Goal: Navigation & Orientation: Find specific page/section

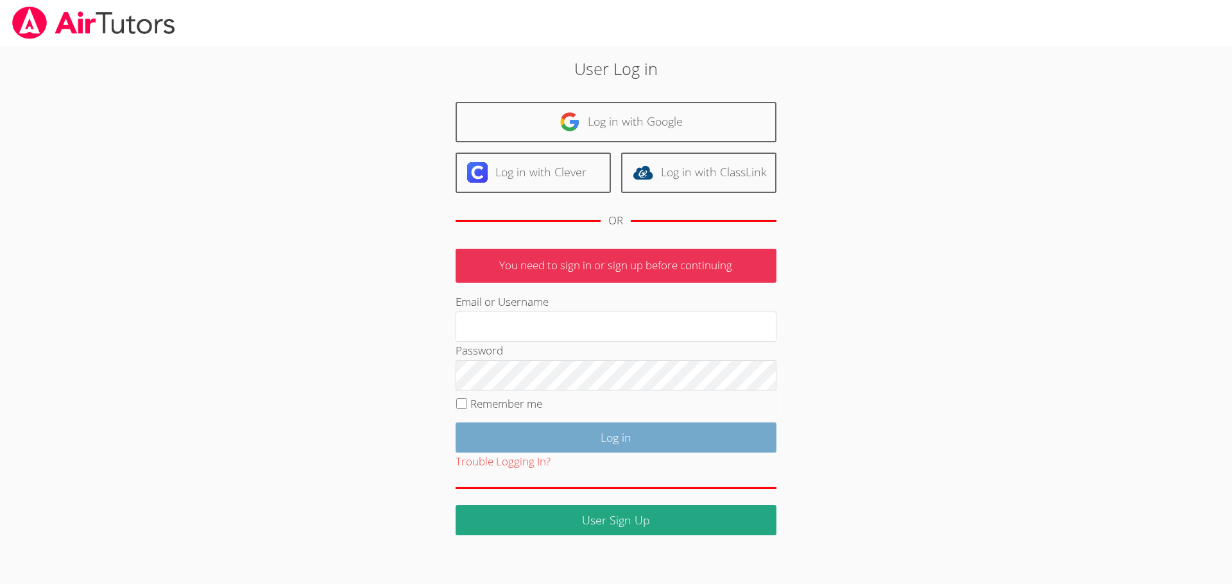
type input "ekgrod56@gmail.com"
click at [599, 445] on input "Log in" at bounding box center [616, 438] width 321 height 30
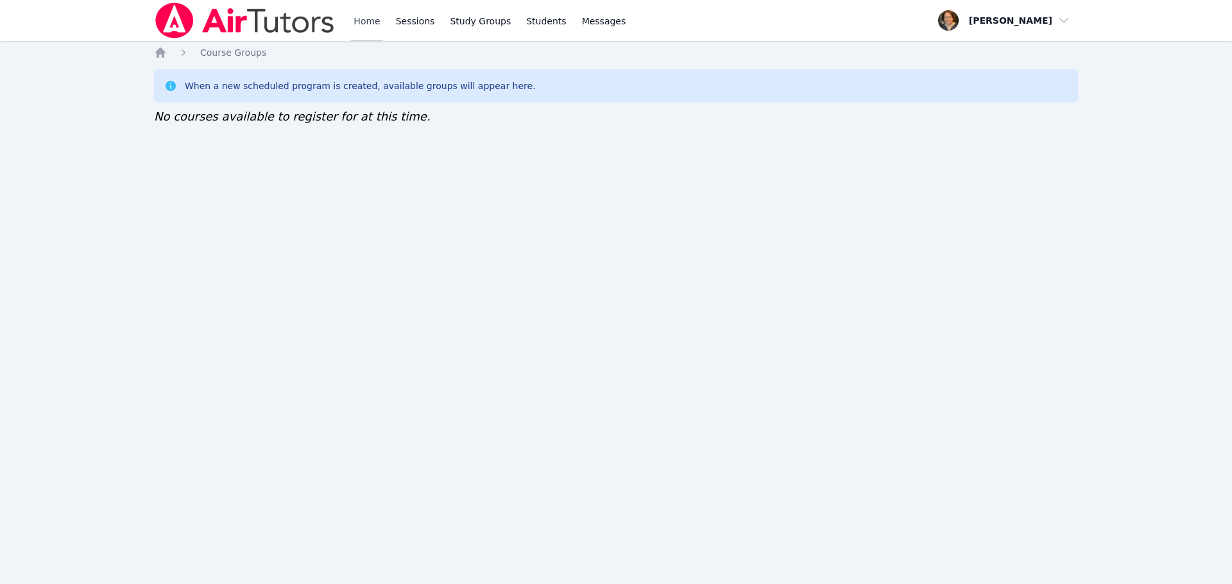
click at [375, 17] on link "Home" at bounding box center [366, 20] width 31 height 41
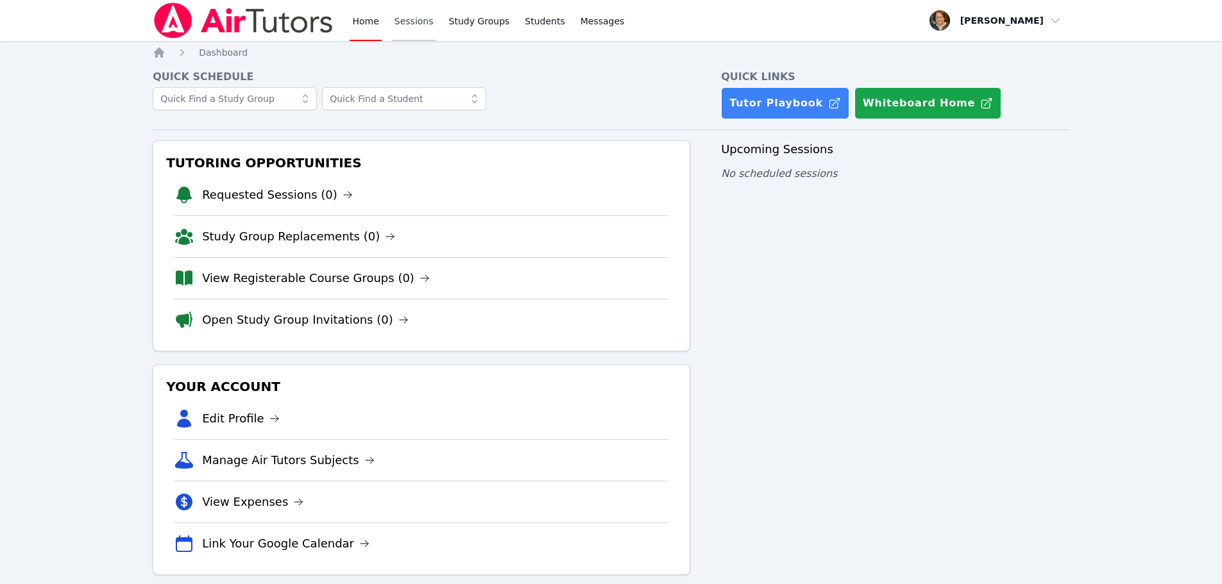
click at [415, 22] on link "Sessions" at bounding box center [414, 20] width 44 height 41
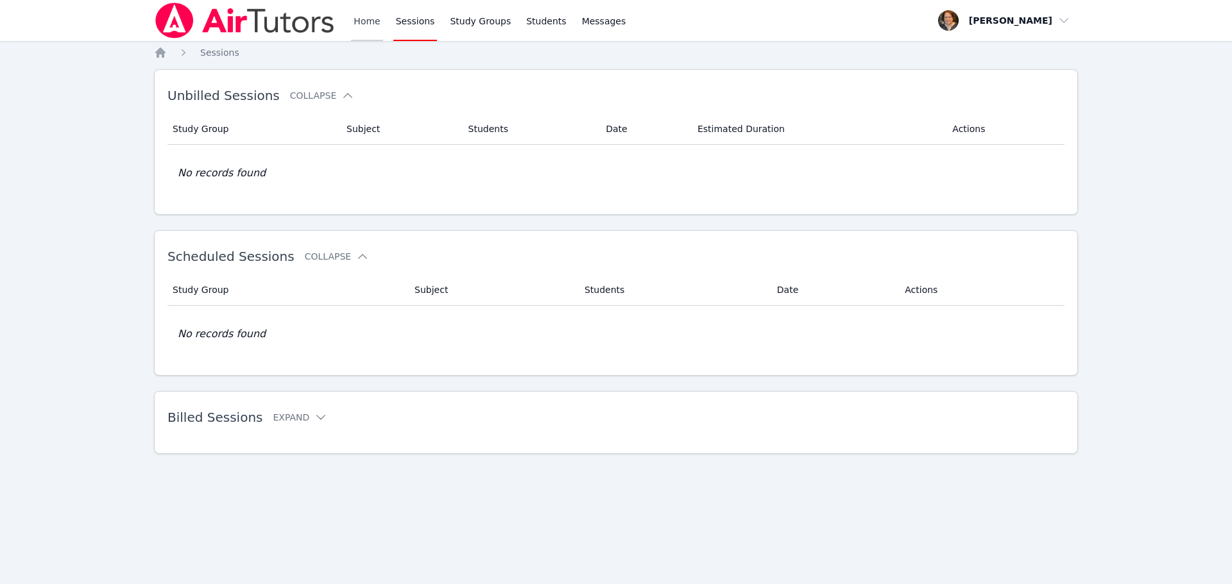
click at [369, 22] on link "Home" at bounding box center [366, 20] width 31 height 41
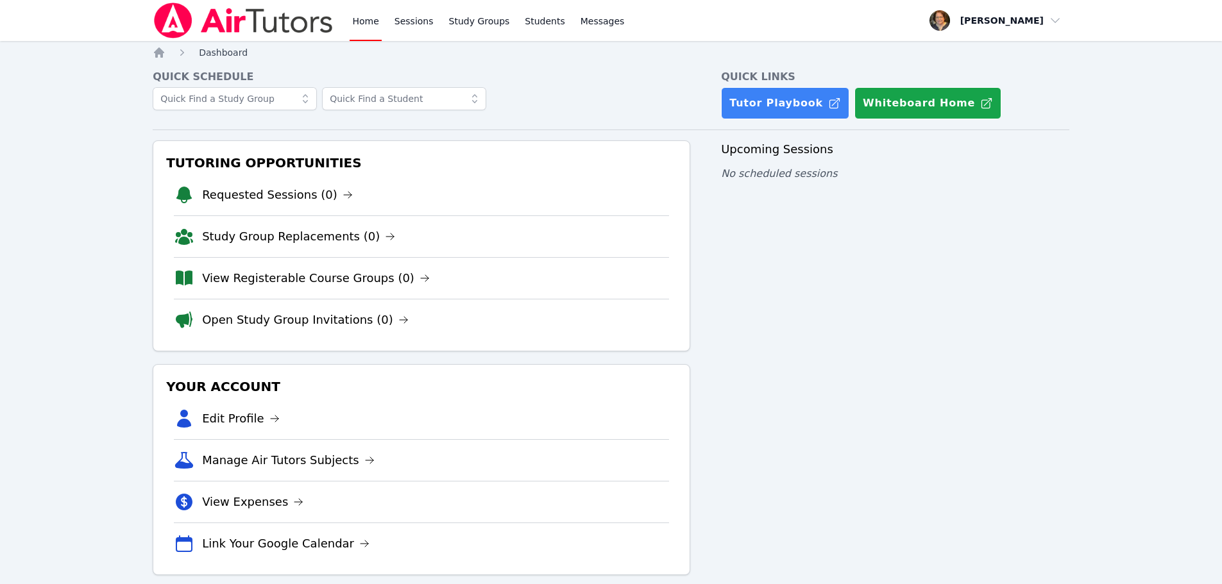
click at [230, 55] on span "Dashboard" at bounding box center [223, 52] width 49 height 10
click at [296, 17] on img at bounding box center [244, 21] width 182 height 36
